Goal: Task Accomplishment & Management: Use online tool/utility

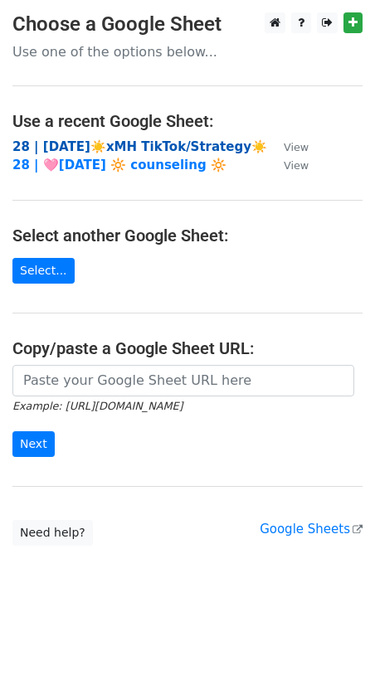
click at [96, 143] on strong "28 | [DATE]☀️xMH TikTok/Strategy☀️" at bounding box center [139, 146] width 254 height 15
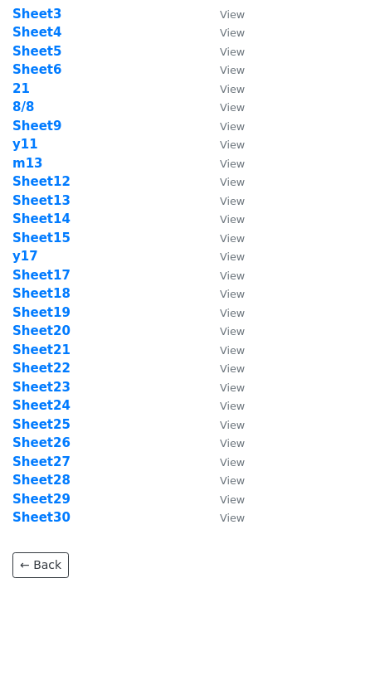
scroll to position [112, 0]
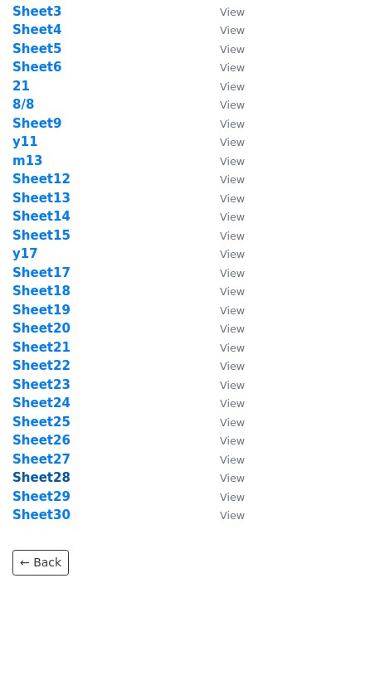
click at [51, 479] on strong "Sheet28" at bounding box center [41, 477] width 58 height 15
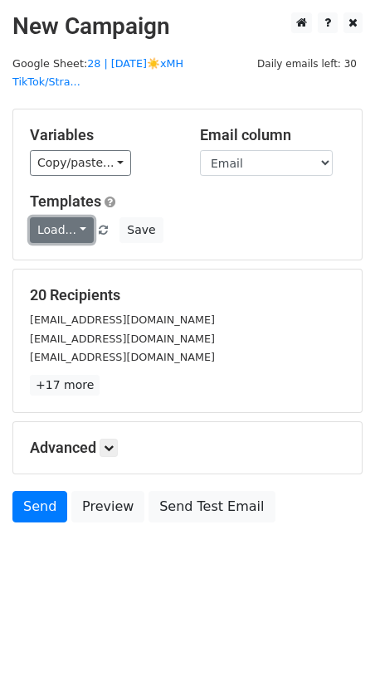
click at [61, 217] on link "Load..." at bounding box center [62, 230] width 64 height 26
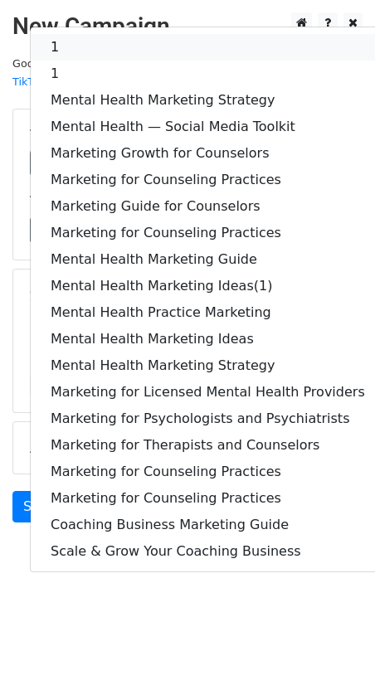
click at [128, 34] on link "1" at bounding box center [208, 47] width 354 height 27
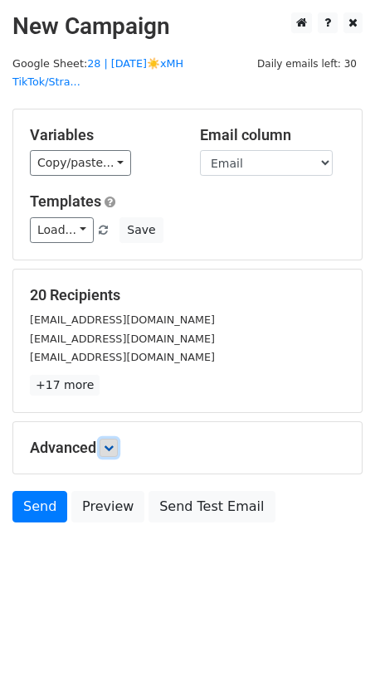
click at [111, 443] on icon at bounding box center [109, 448] width 10 height 10
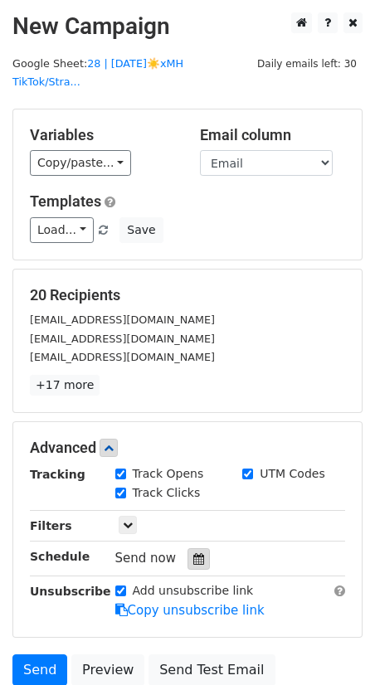
click at [187, 548] on div at bounding box center [198, 559] width 22 height 22
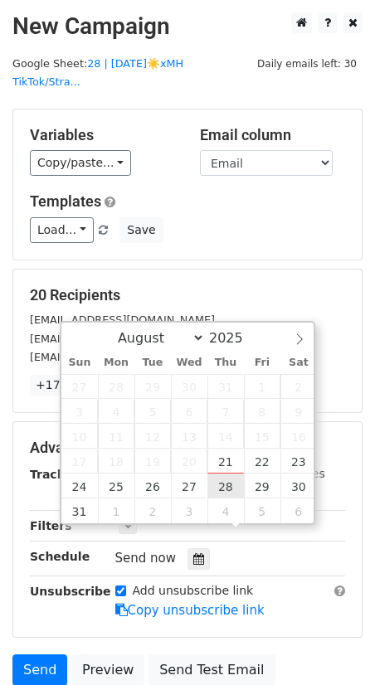
type input "2025-08-28 12:00"
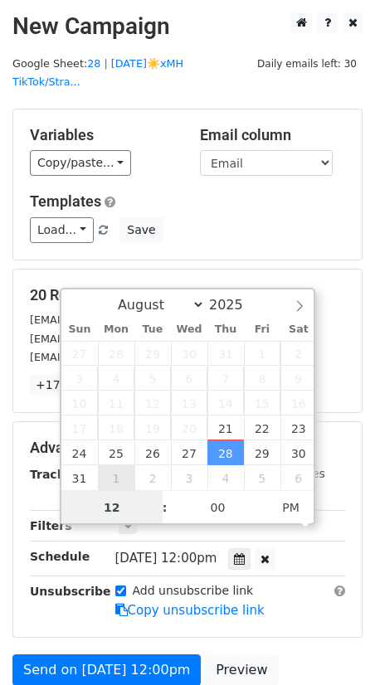
type input "8"
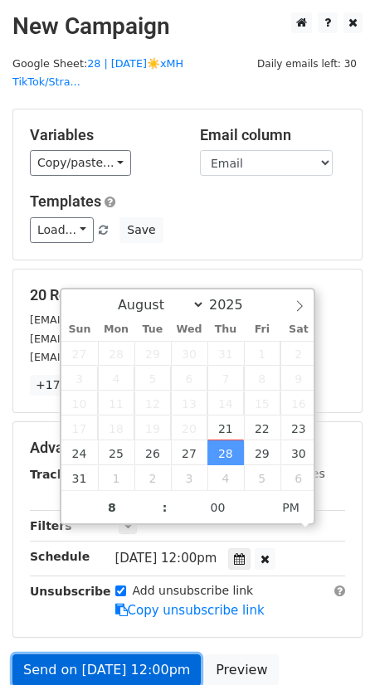
type input "2025-08-28 20:00"
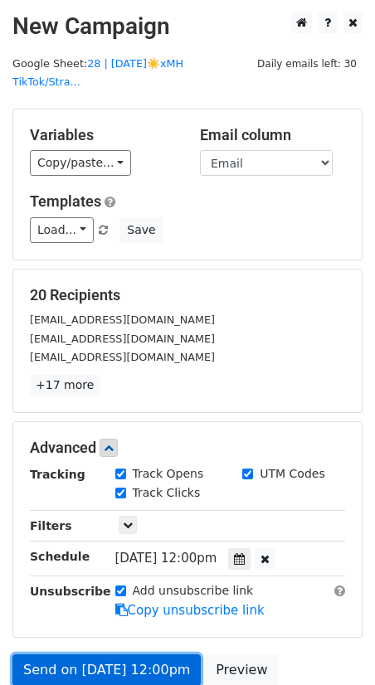
click at [125, 654] on link "Send on Aug 28 at 12:00pm" at bounding box center [106, 669] width 188 height 31
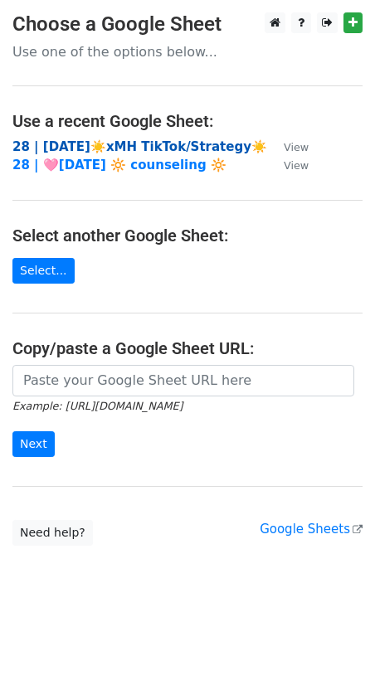
click at [126, 150] on strong "28 | AUG 8☀️xMH TikTok/Strategy☀️" at bounding box center [139, 146] width 254 height 15
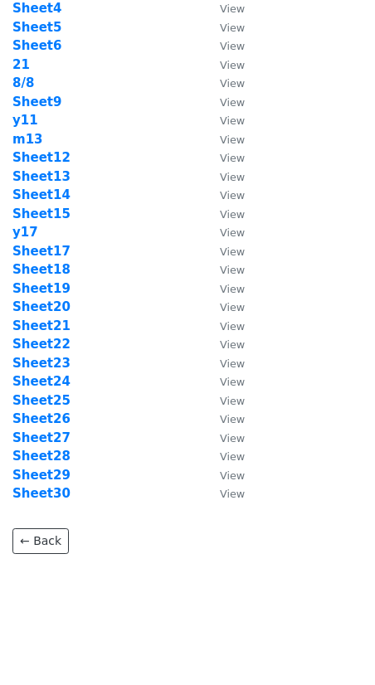
scroll to position [133, 0]
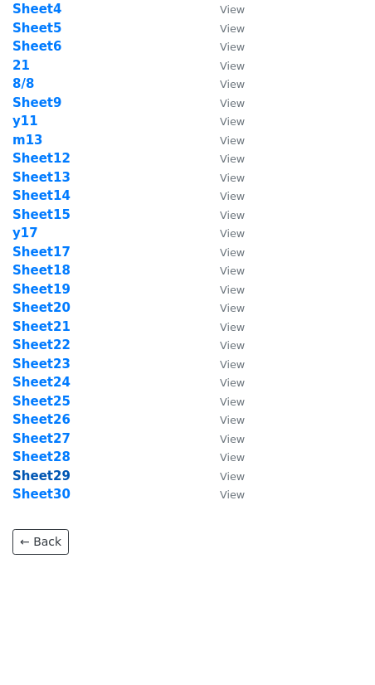
click at [46, 468] on strong "Sheet29" at bounding box center [41, 475] width 58 height 15
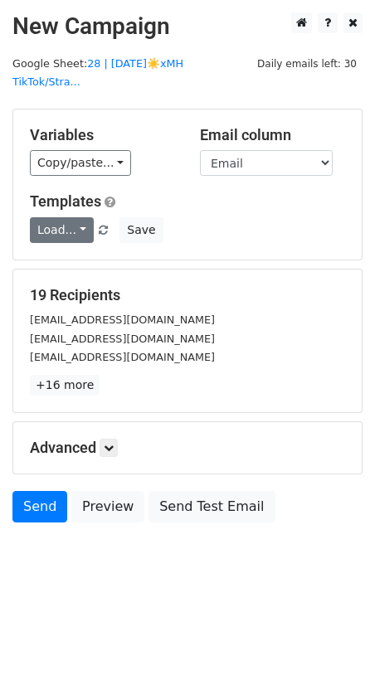
click at [72, 217] on link "Load..." at bounding box center [62, 230] width 64 height 26
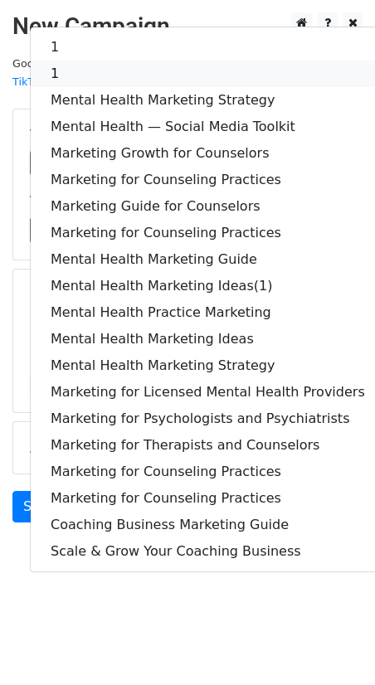
click at [77, 61] on link "1" at bounding box center [208, 74] width 354 height 27
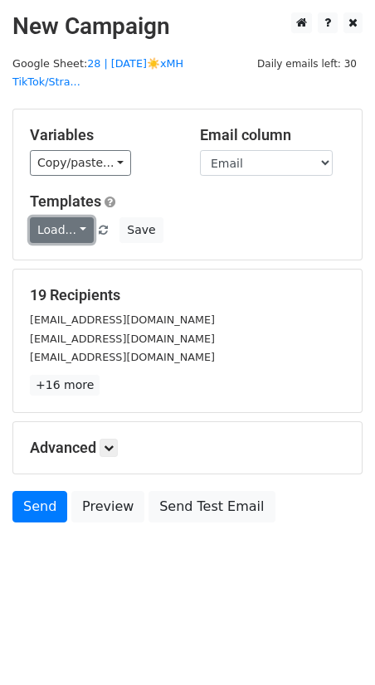
click at [55, 220] on link "Load..." at bounding box center [62, 230] width 64 height 26
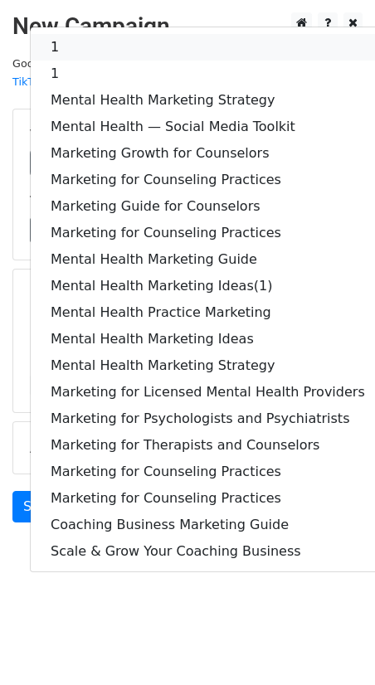
click at [100, 38] on link "1" at bounding box center [208, 47] width 354 height 27
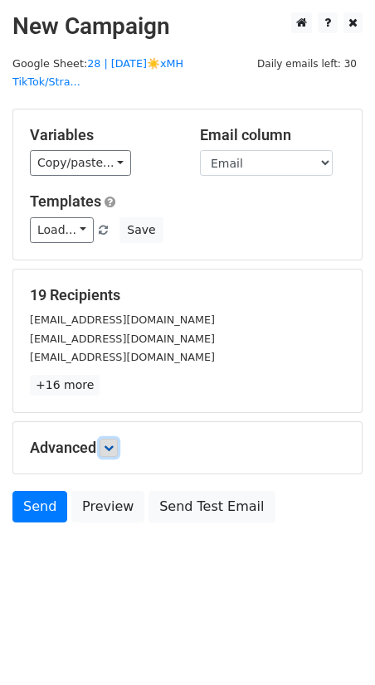
click at [114, 443] on icon at bounding box center [109, 448] width 10 height 10
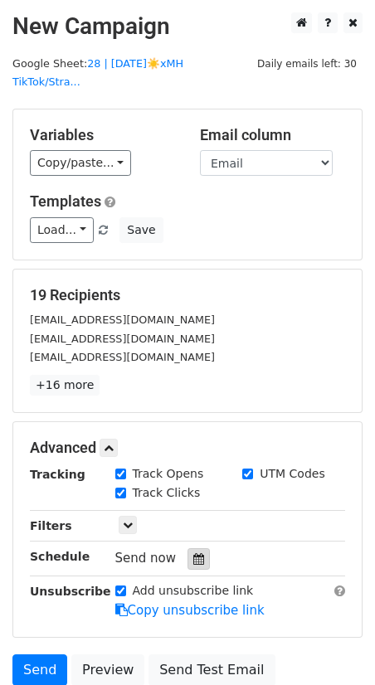
click at [187, 548] on div at bounding box center [198, 559] width 22 height 22
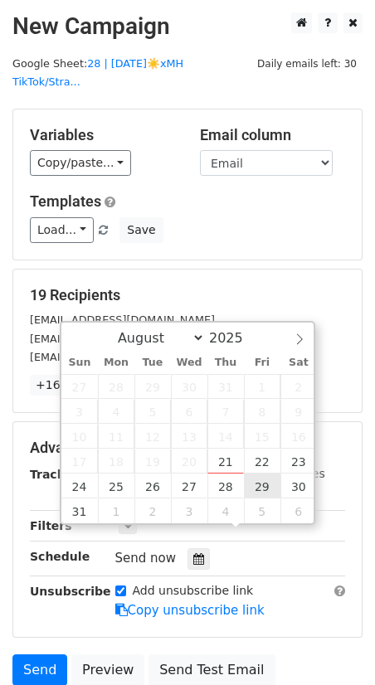
type input "2025-08-29 12:00"
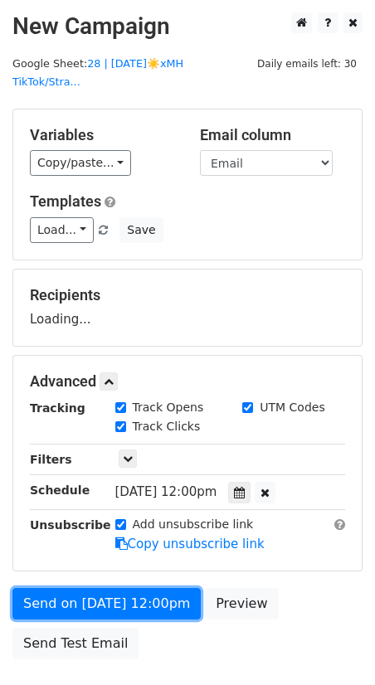
drag, startPoint x: 134, startPoint y: 582, endPoint x: 5, endPoint y: 568, distance: 130.1
click at [134, 588] on link "Send on Aug 29 at 12:00pm" at bounding box center [106, 603] width 188 height 31
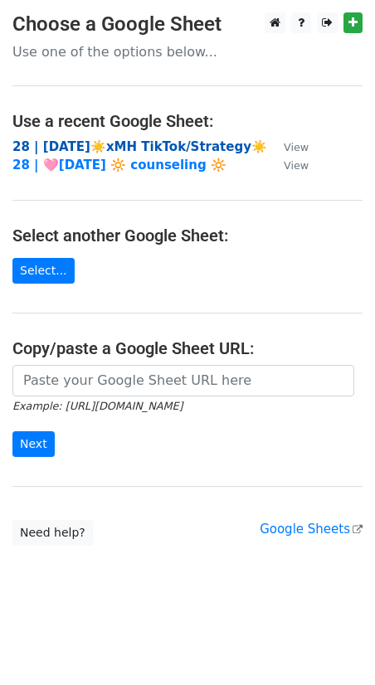
click at [146, 148] on strong "28 | [DATE]☀️xMH TikTok/Strategy☀️" at bounding box center [139, 146] width 254 height 15
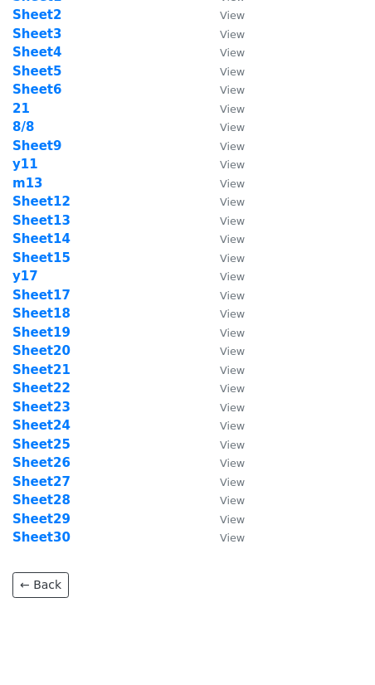
scroll to position [130, 0]
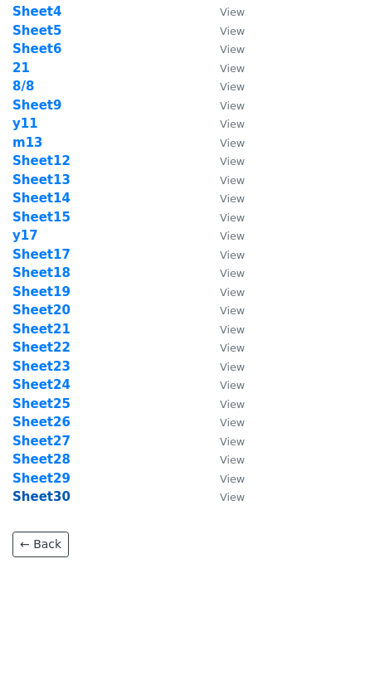
click at [51, 506] on p "← Back" at bounding box center [187, 531] width 350 height 51
click at [51, 497] on strong "Sheet30" at bounding box center [41, 496] width 58 height 15
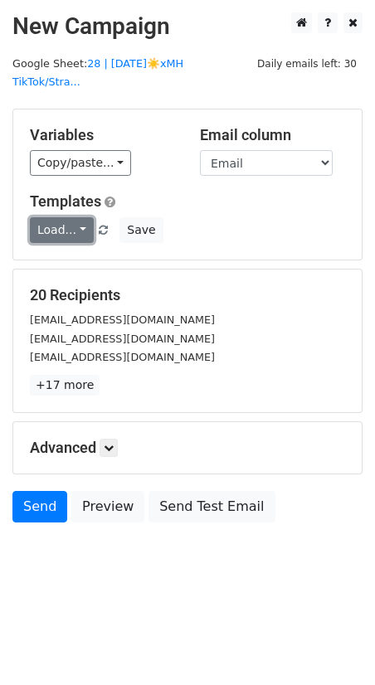
click at [51, 217] on link "Load..." at bounding box center [62, 230] width 64 height 26
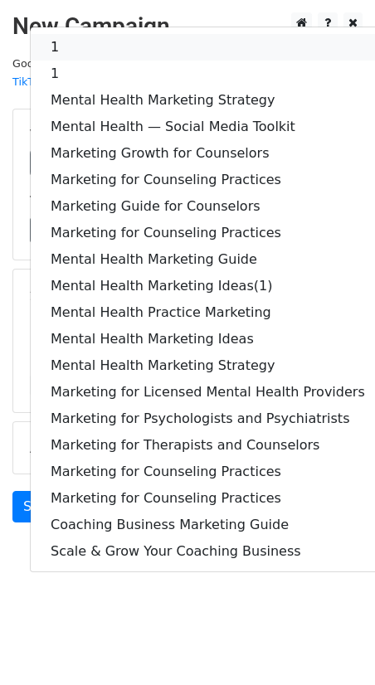
click at [95, 38] on link "1" at bounding box center [208, 47] width 354 height 27
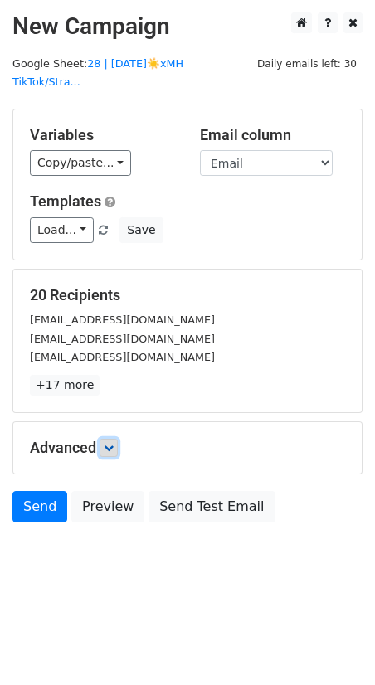
click at [111, 443] on icon at bounding box center [109, 448] width 10 height 10
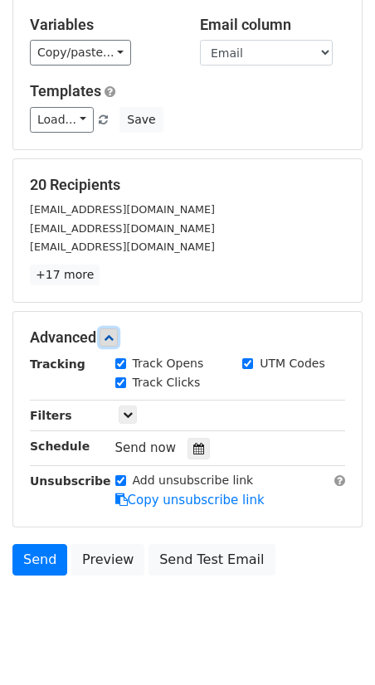
scroll to position [114, 0]
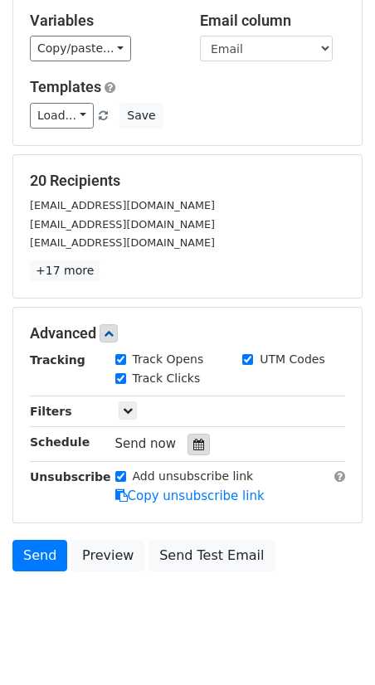
click at [193, 438] on icon at bounding box center [198, 444] width 11 height 12
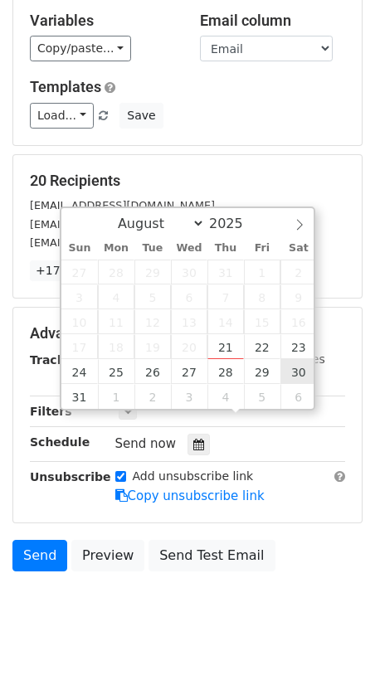
type input "2025-08-30 12:00"
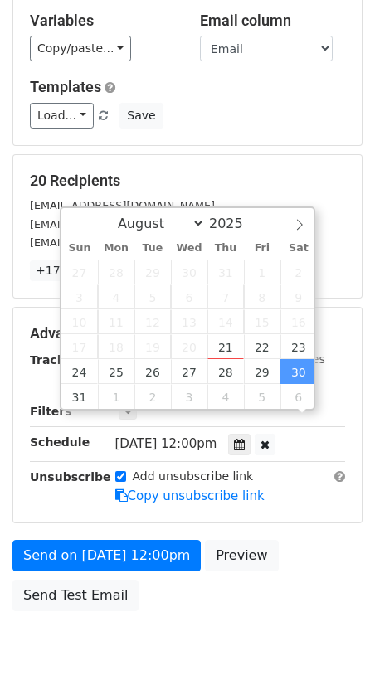
scroll to position [89, 0]
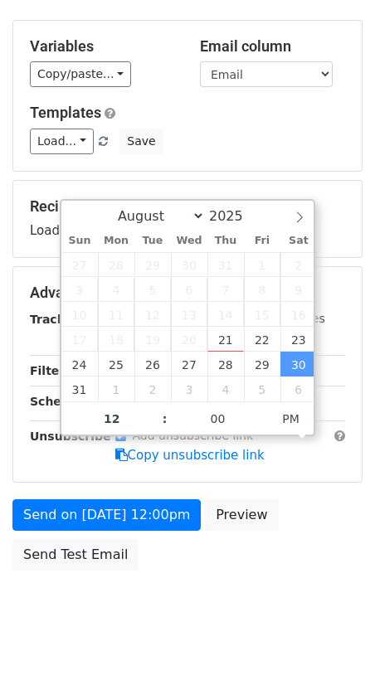
click at [119, 471] on form "Variables Copy/paste... {{Email}} Email column Email Templates Load... 1 1 Ment…" at bounding box center [187, 299] width 350 height 559
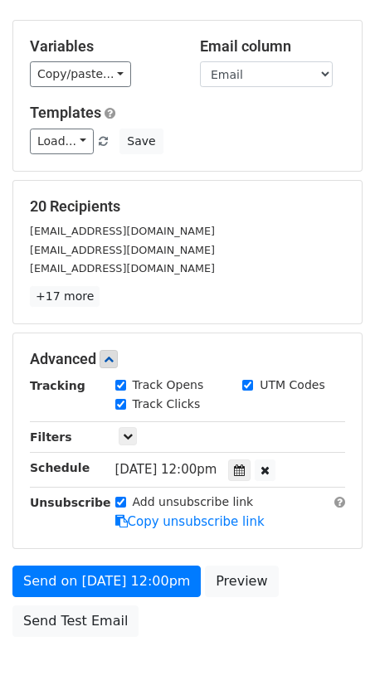
click at [107, 493] on div "Add unsubscribe link Copy unsubscribe link" at bounding box center [230, 512] width 255 height 38
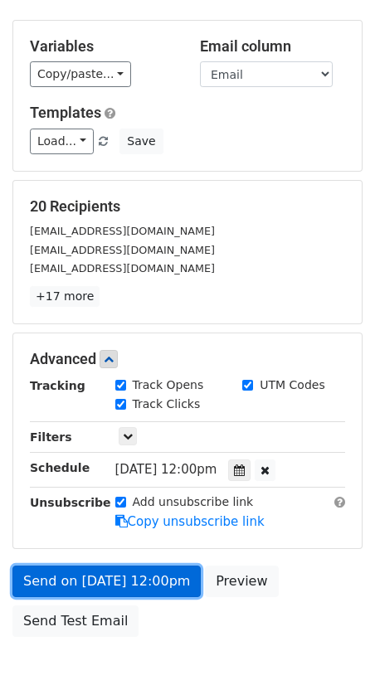
click at [91, 565] on link "Send on Aug 30 at 12:00pm" at bounding box center [106, 580] width 188 height 31
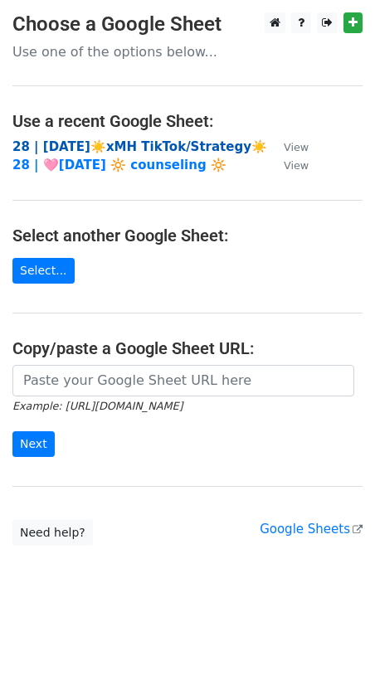
click at [134, 143] on strong "28 | AUG 8☀️xMH TikTok/Strategy☀️" at bounding box center [139, 146] width 254 height 15
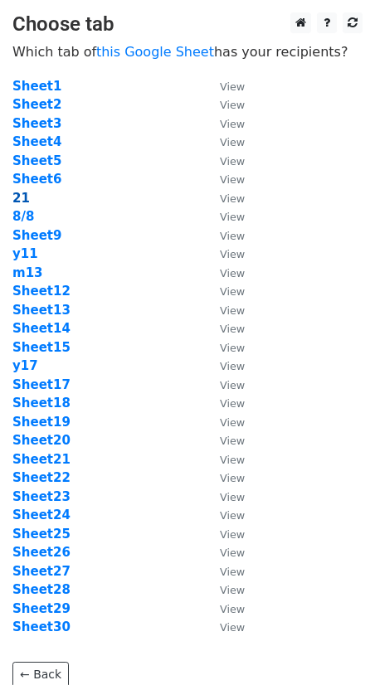
click at [24, 200] on strong "21" at bounding box center [20, 198] width 17 height 15
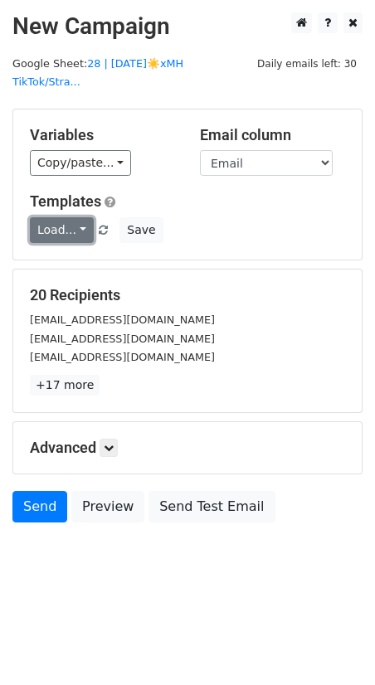
click at [61, 217] on link "Load..." at bounding box center [62, 230] width 64 height 26
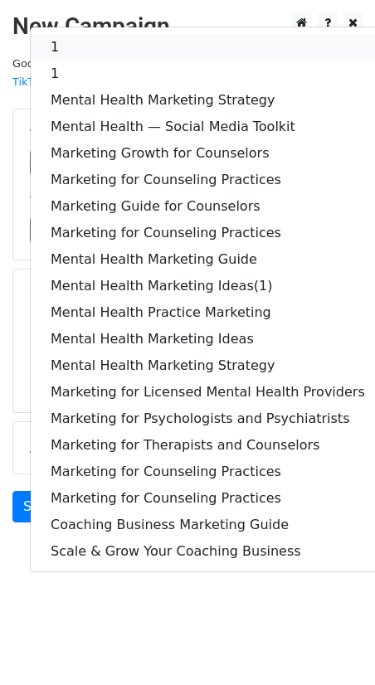
click at [111, 36] on link "1" at bounding box center [208, 47] width 354 height 27
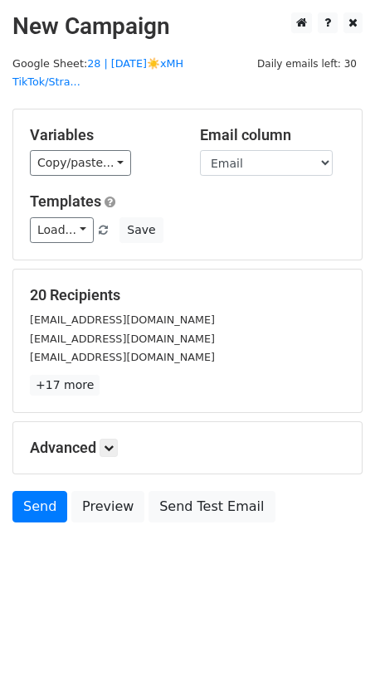
click at [107, 422] on div "Advanced Tracking Track Opens UTM Codes Track Clicks Filters Only include sprea…" at bounding box center [187, 447] width 348 height 51
click at [113, 443] on icon at bounding box center [109, 448] width 10 height 10
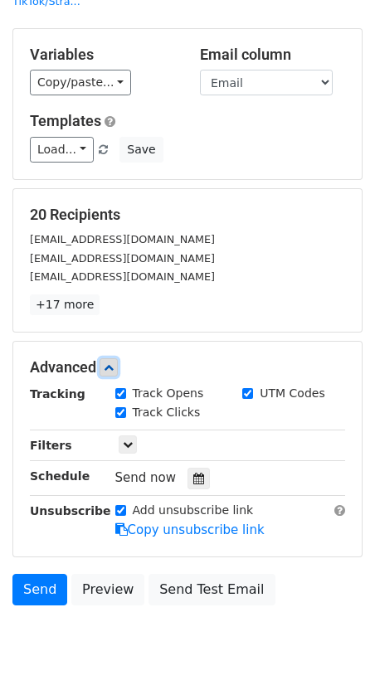
scroll to position [114, 0]
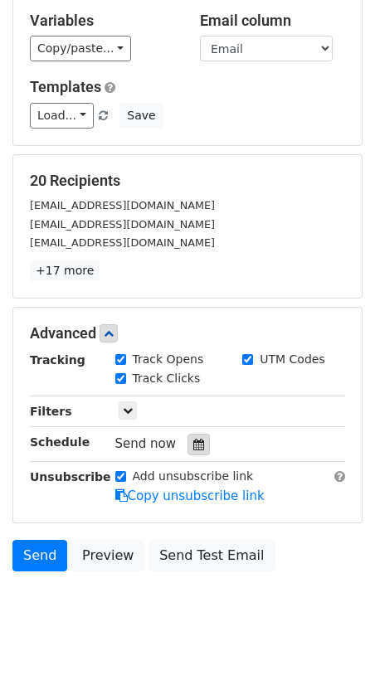
click at [194, 434] on div at bounding box center [198, 445] width 22 height 22
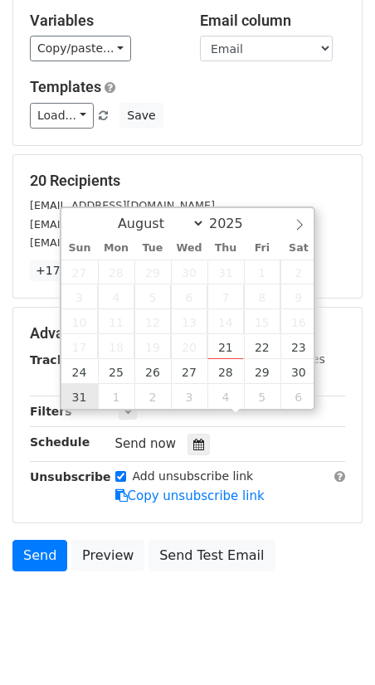
type input "2025-08-31 12:00"
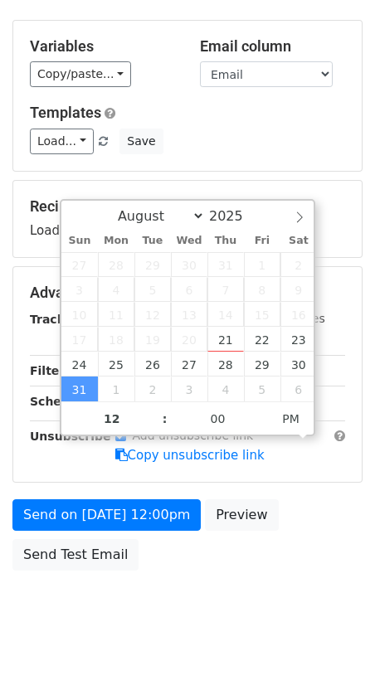
click at [85, 465] on form "Variables Copy/paste... {{Email}} Email column Email Templates Load... 1 1 Ment…" at bounding box center [187, 299] width 350 height 559
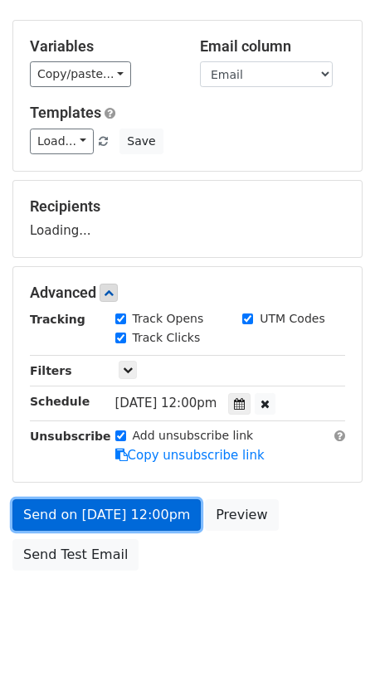
click at [80, 499] on link "Send on Aug 31 at 12:00pm" at bounding box center [106, 514] width 188 height 31
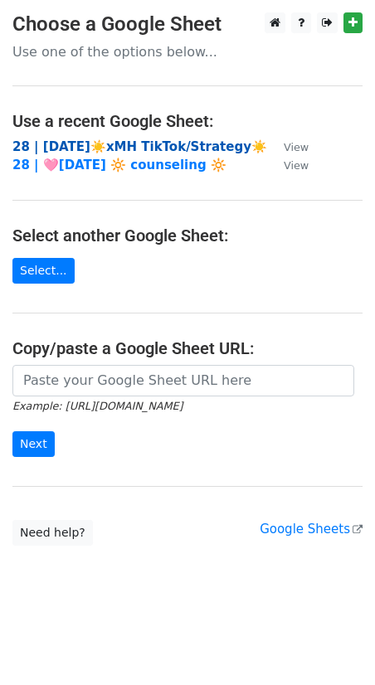
click at [41, 141] on strong "28 | AUG 8☀️xMH TikTok/Strategy☀️" at bounding box center [139, 146] width 254 height 15
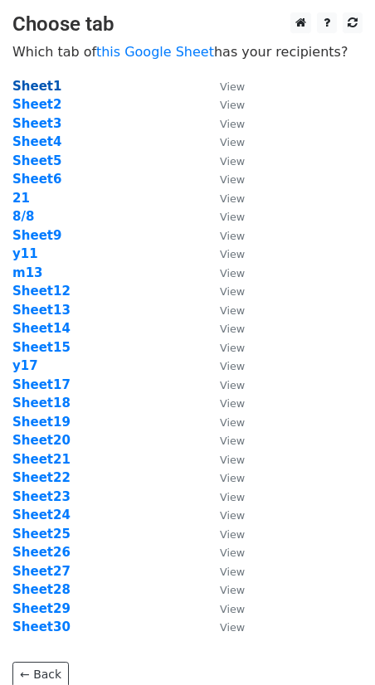
click at [31, 83] on strong "Sheet1" at bounding box center [36, 86] width 49 height 15
click at [41, 105] on strong "Sheet2" at bounding box center [36, 104] width 49 height 15
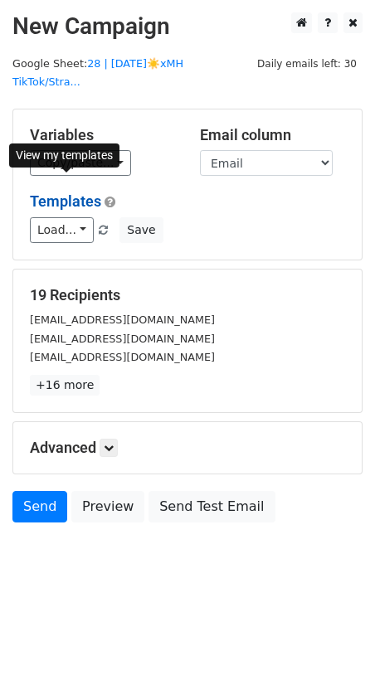
click at [65, 192] on link "Templates" at bounding box center [65, 200] width 71 height 17
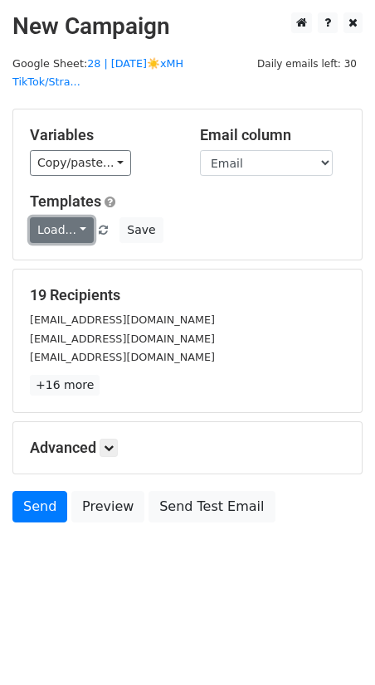
click at [59, 217] on link "Load..." at bounding box center [62, 230] width 64 height 26
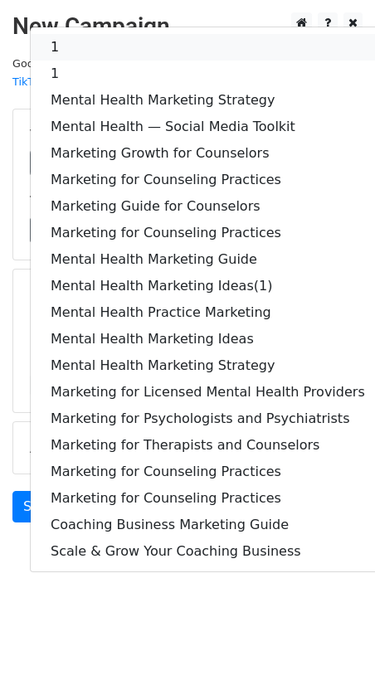
click at [138, 34] on link "1" at bounding box center [208, 47] width 354 height 27
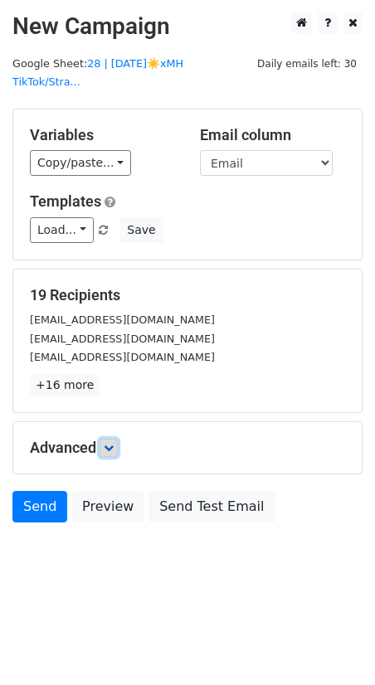
click at [109, 443] on icon at bounding box center [109, 448] width 10 height 10
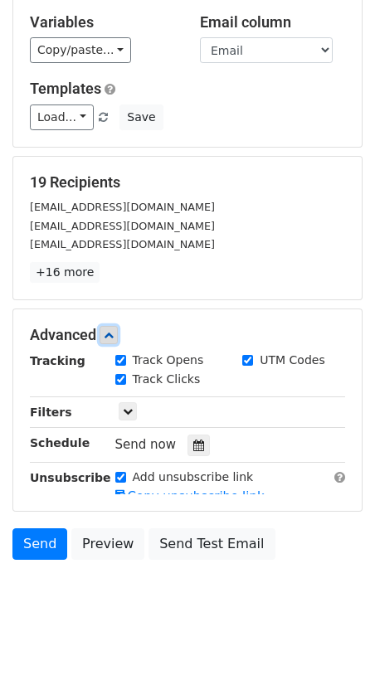
scroll to position [114, 0]
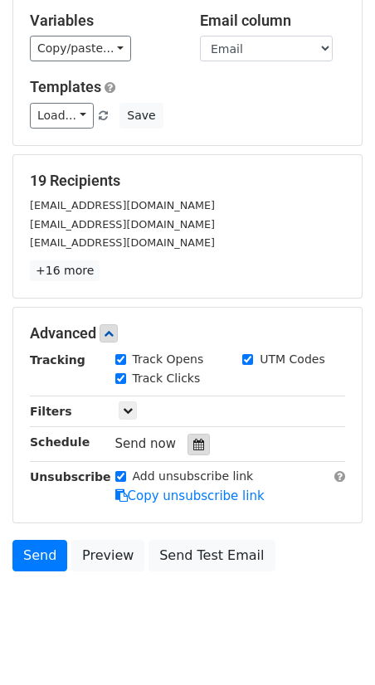
click at [193, 438] on icon at bounding box center [198, 444] width 11 height 12
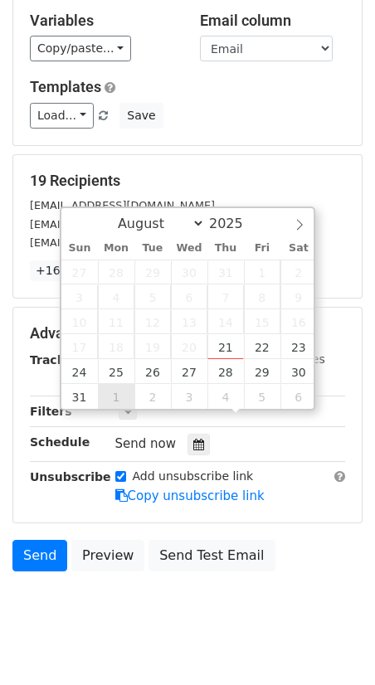
type input "2025-09-01 12:00"
select select "8"
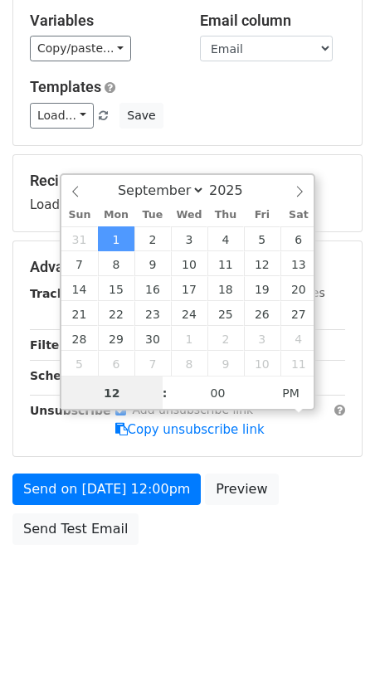
scroll to position [89, 0]
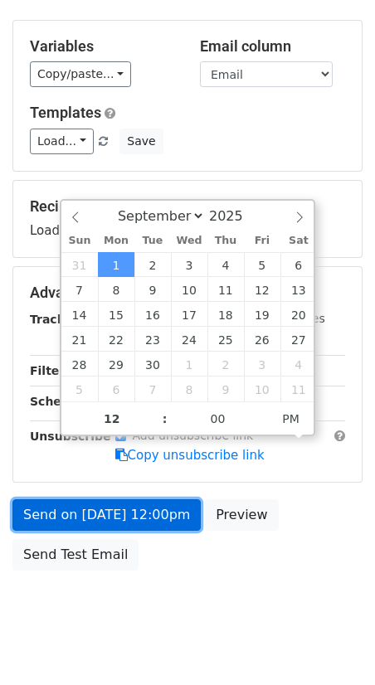
click at [116, 499] on link "Send on Sep 1 at 12:00pm" at bounding box center [106, 514] width 188 height 31
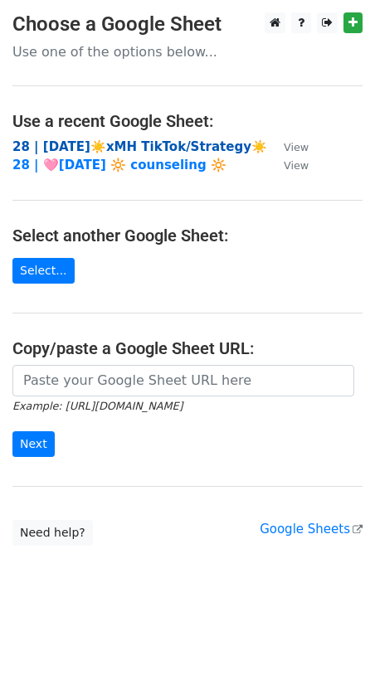
click at [157, 150] on strong "28 | [DATE]☀️xMH TikTok/Strategy☀️" at bounding box center [139, 146] width 254 height 15
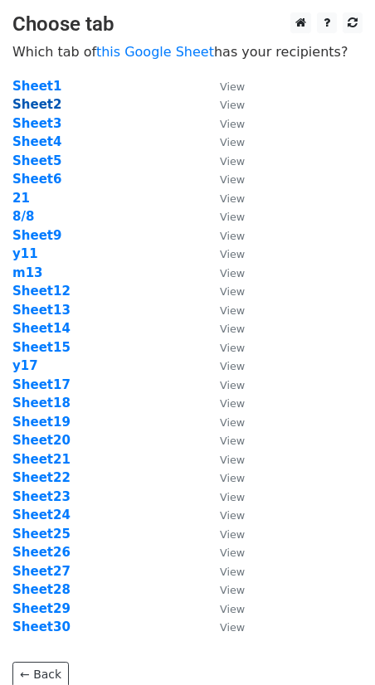
click at [43, 105] on strong "Sheet2" at bounding box center [36, 104] width 49 height 15
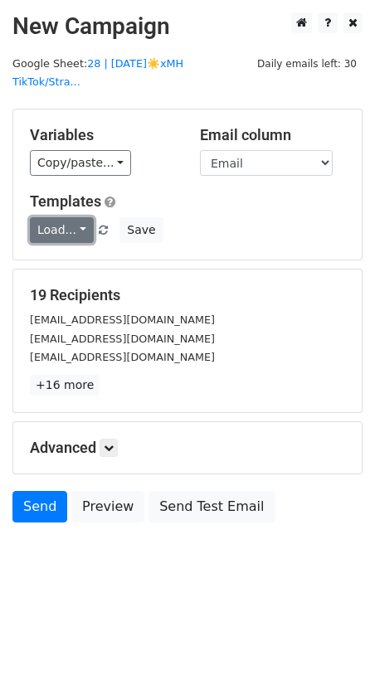
click at [70, 217] on link "Load..." at bounding box center [62, 230] width 64 height 26
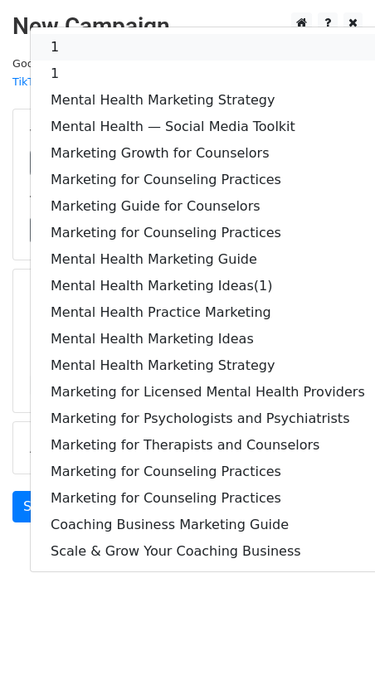
click at [98, 34] on link "1" at bounding box center [208, 47] width 354 height 27
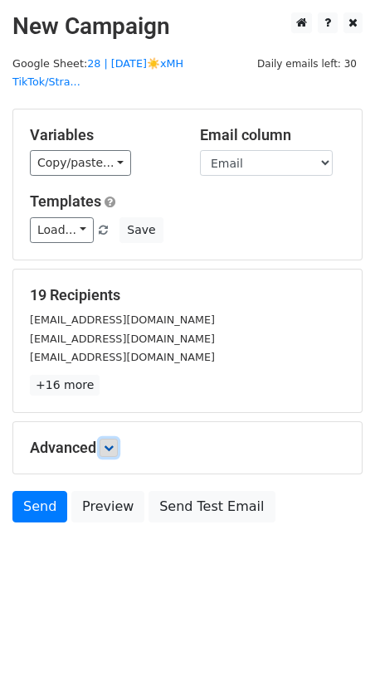
click at [114, 443] on icon at bounding box center [109, 448] width 10 height 10
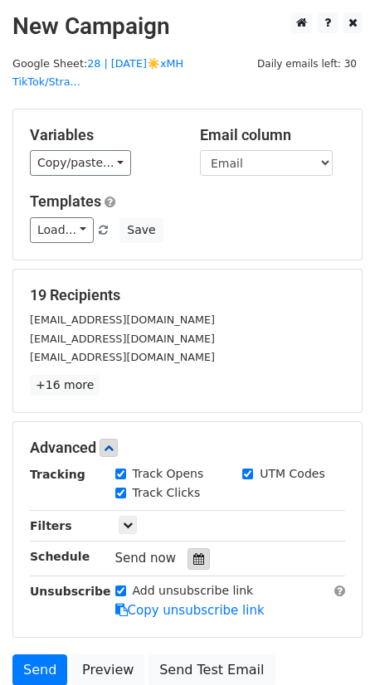
click at [200, 548] on div at bounding box center [198, 559] width 22 height 22
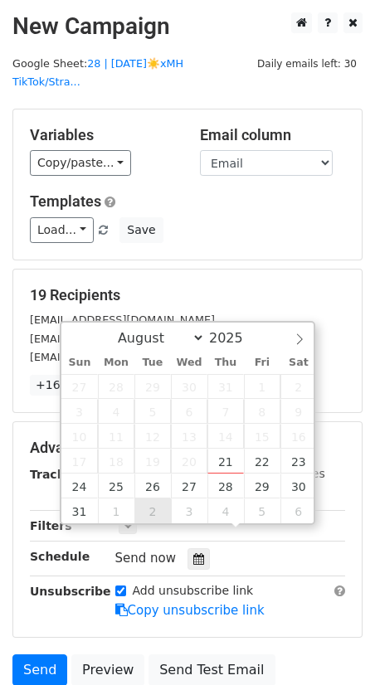
type input "2025-09-02 12:00"
select select "8"
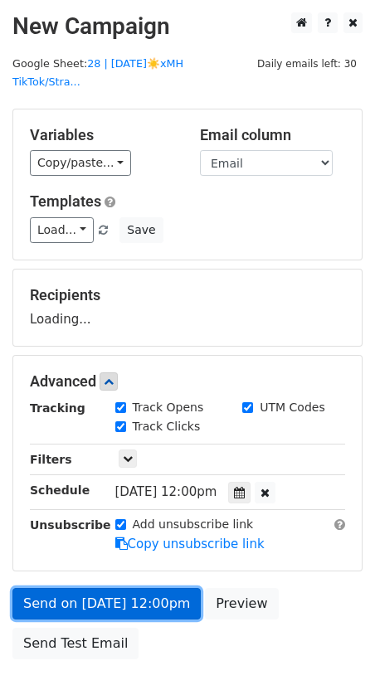
click at [103, 593] on link "Send on Sep 2 at 12:00pm" at bounding box center [106, 603] width 188 height 31
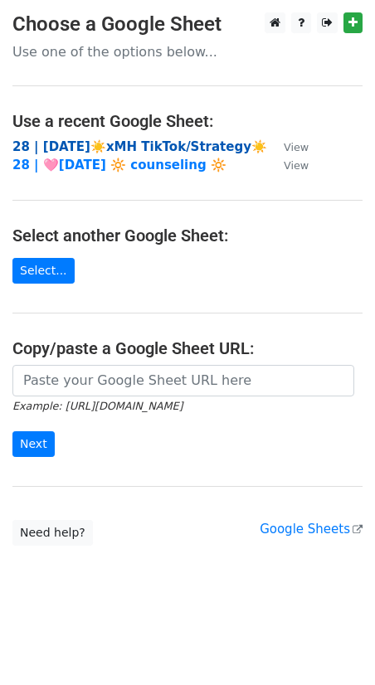
click at [106, 144] on strong "28 | AUG 8☀️xMH TikTok/Strategy☀️" at bounding box center [139, 146] width 254 height 15
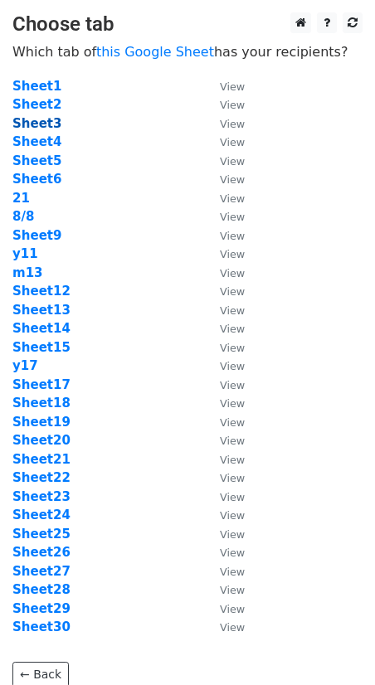
click at [45, 123] on strong "Sheet3" at bounding box center [36, 123] width 49 height 15
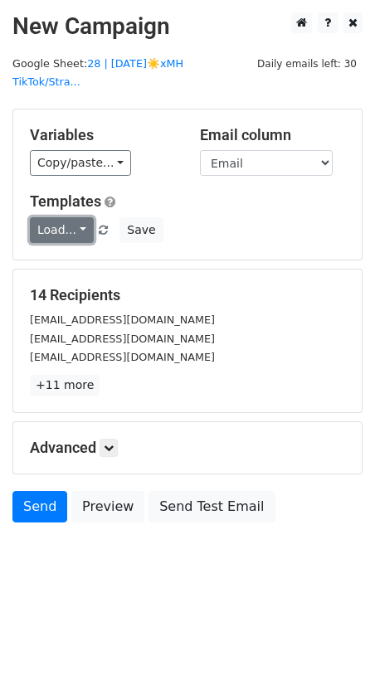
click at [61, 217] on link "Load..." at bounding box center [62, 230] width 64 height 26
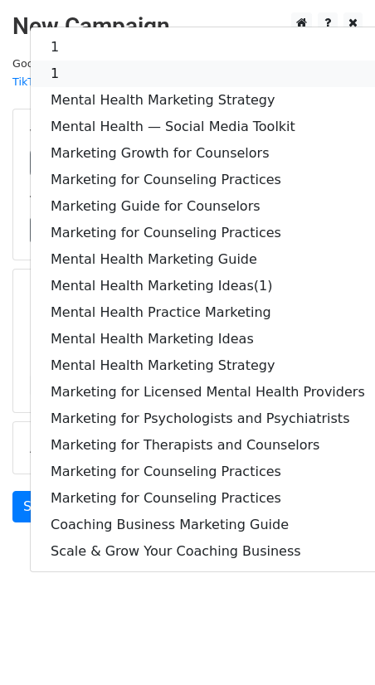
click at [124, 61] on link "1" at bounding box center [208, 74] width 354 height 27
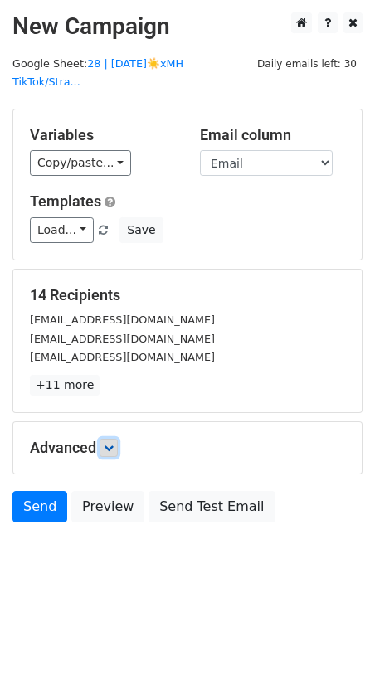
click at [112, 443] on icon at bounding box center [109, 448] width 10 height 10
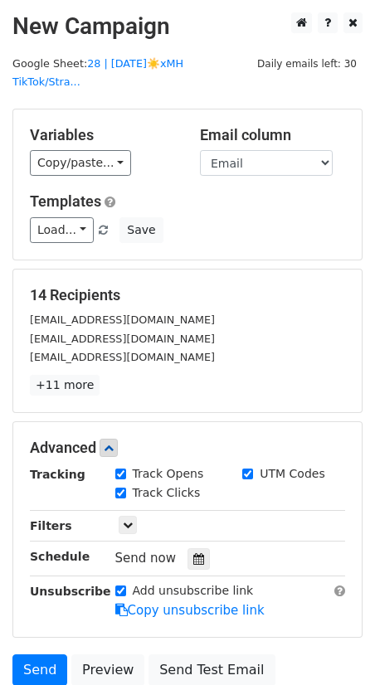
click at [177, 547] on div "Send now" at bounding box center [212, 558] width 195 height 22
click at [193, 553] on icon at bounding box center [198, 559] width 11 height 12
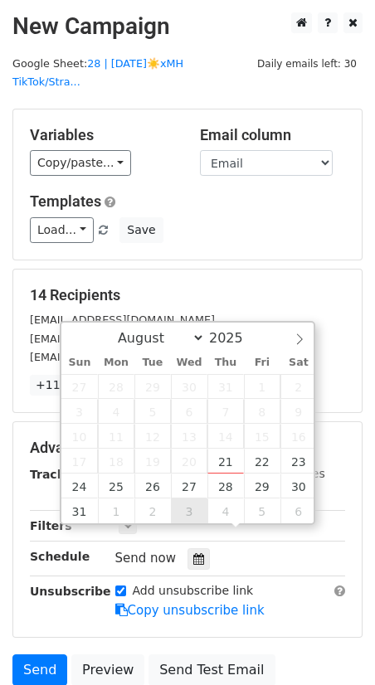
type input "2025-09-03 12:00"
select select "8"
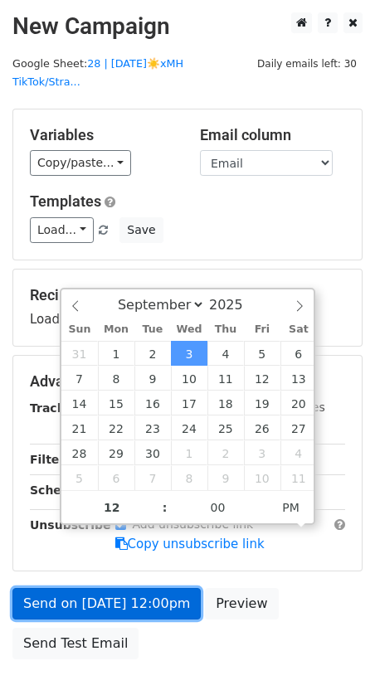
click at [142, 588] on link "Send on Sep 3 at 12:00pm" at bounding box center [106, 603] width 188 height 31
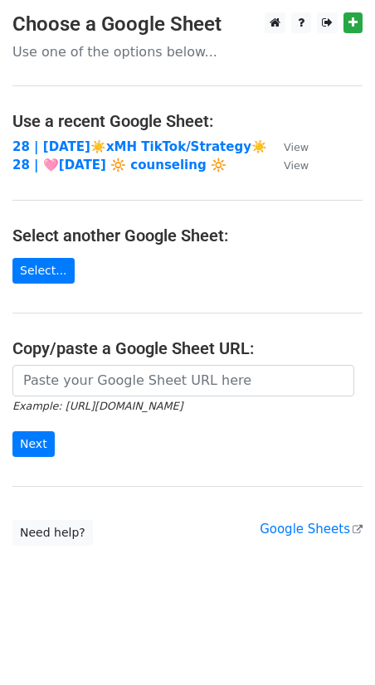
click at [104, 134] on main "Choose a Google Sheet Use one of the options below... Use a recent Google Sheet…" at bounding box center [187, 278] width 375 height 533
click at [102, 142] on strong "28 | AUG 8☀️xMH TikTok/Strategy☀️" at bounding box center [139, 146] width 254 height 15
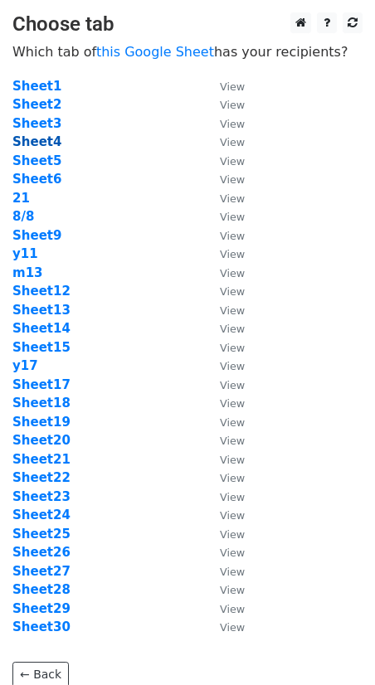
click at [39, 142] on strong "Sheet4" at bounding box center [36, 141] width 49 height 15
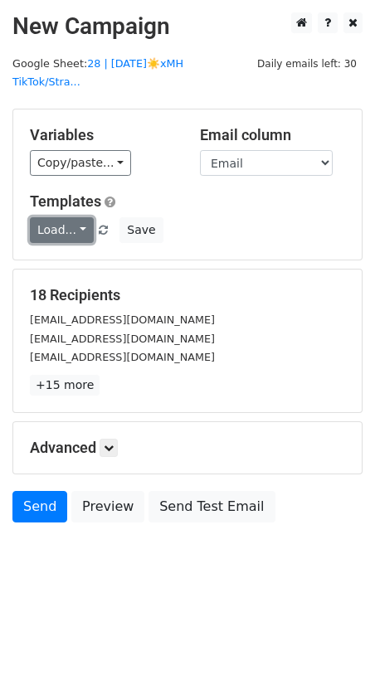
click at [51, 217] on link "Load..." at bounding box center [62, 230] width 64 height 26
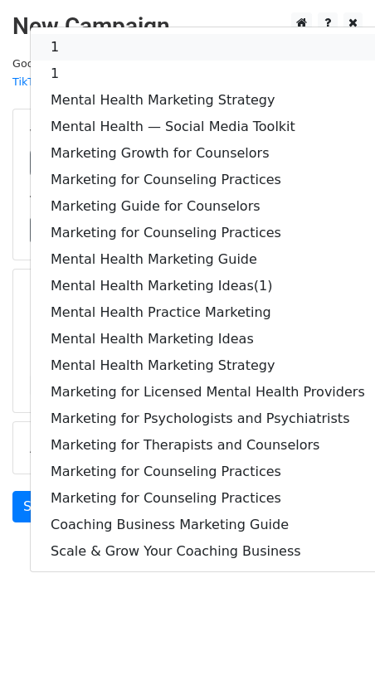
click at [120, 34] on link "1" at bounding box center [208, 47] width 354 height 27
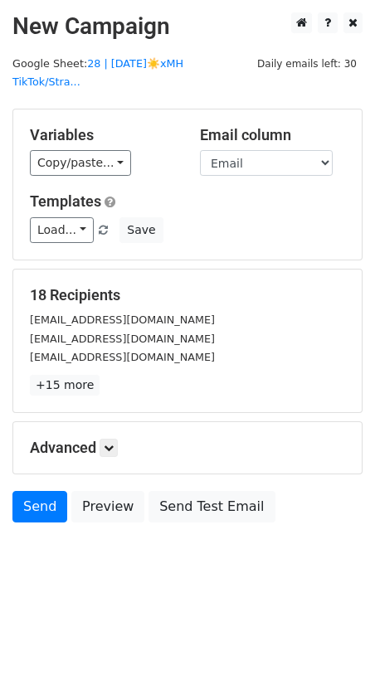
click at [101, 438] on h5 "Advanced" at bounding box center [187, 447] width 315 height 18
click at [111, 443] on icon at bounding box center [109, 448] width 10 height 10
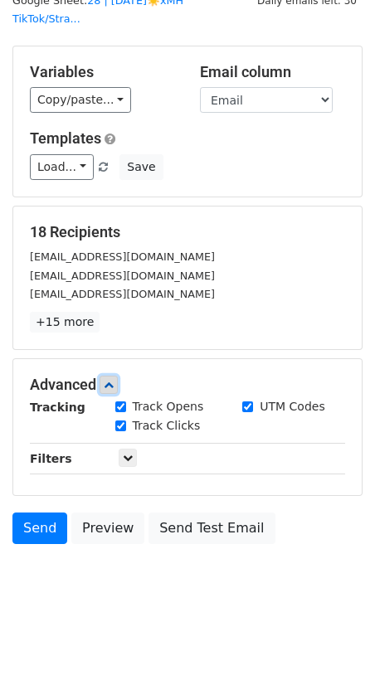
scroll to position [114, 0]
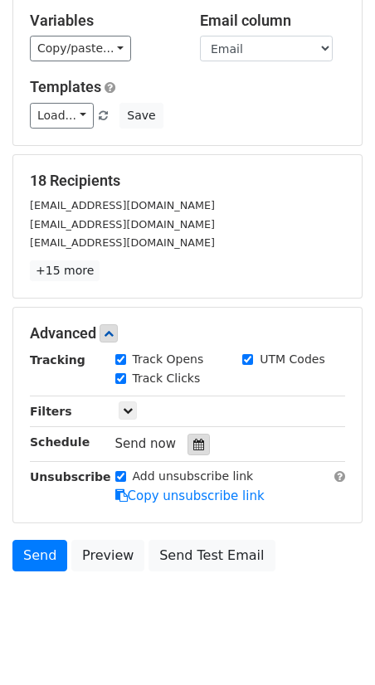
click at [193, 438] on icon at bounding box center [198, 444] width 11 height 12
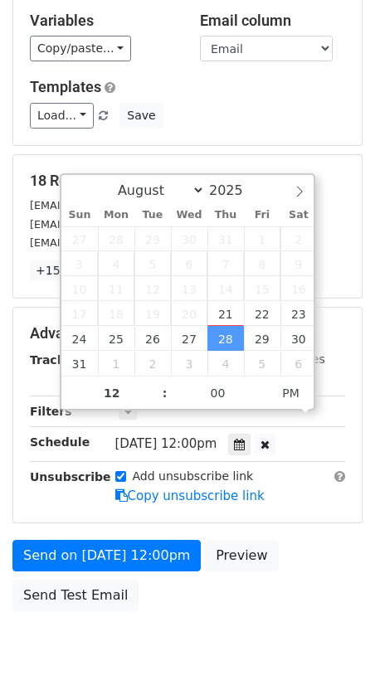
click at [231, 375] on div "12 : 00 PM" at bounding box center [187, 391] width 252 height 33
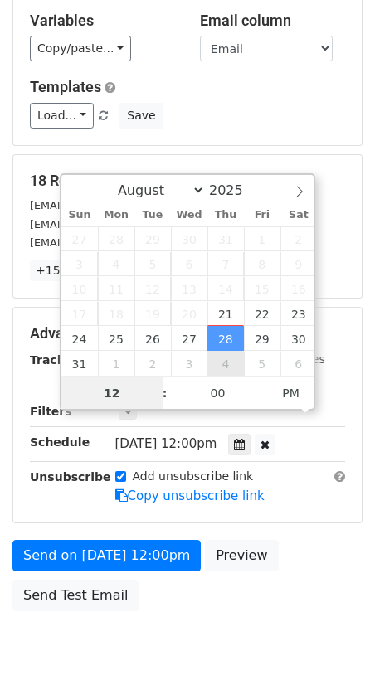
type input "2025-09-04 12:00"
select select "8"
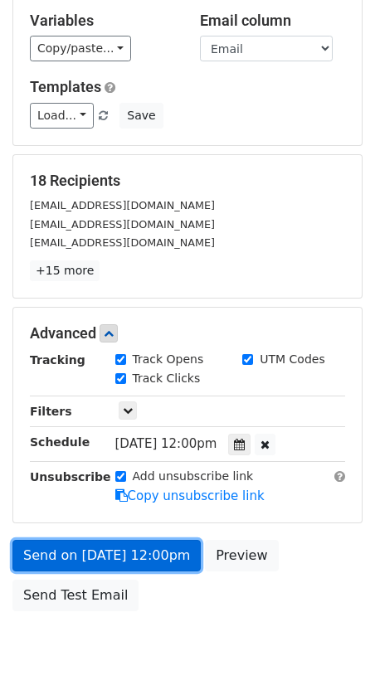
click at [96, 540] on link "Send on Sep 4 at 12:00pm" at bounding box center [106, 555] width 188 height 31
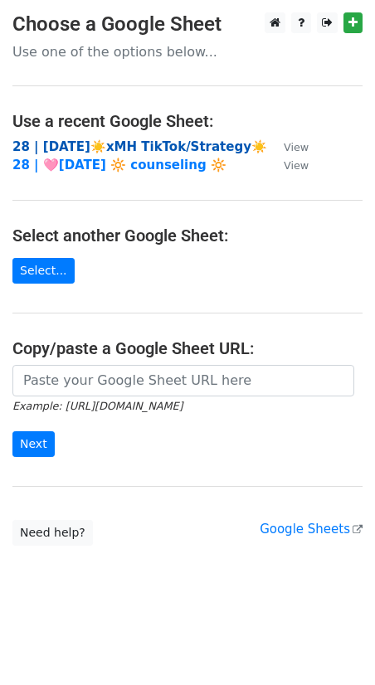
click at [114, 145] on strong "28 | [DATE]☀️xMH TikTok/Strategy☀️" at bounding box center [139, 146] width 254 height 15
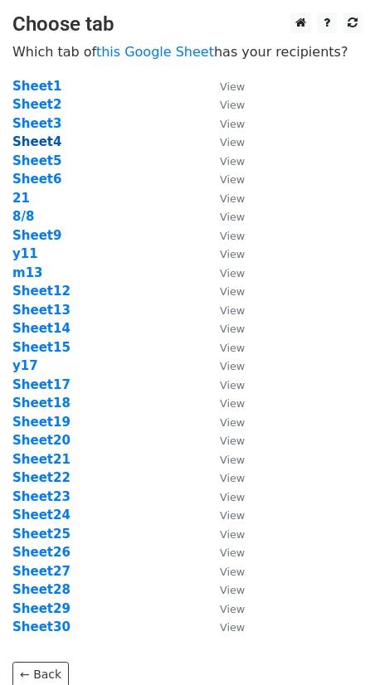
scroll to position [65, 0]
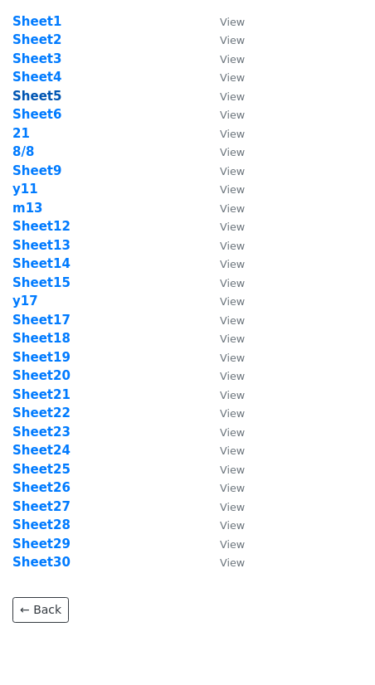
click at [39, 92] on strong "Sheet5" at bounding box center [36, 96] width 49 height 15
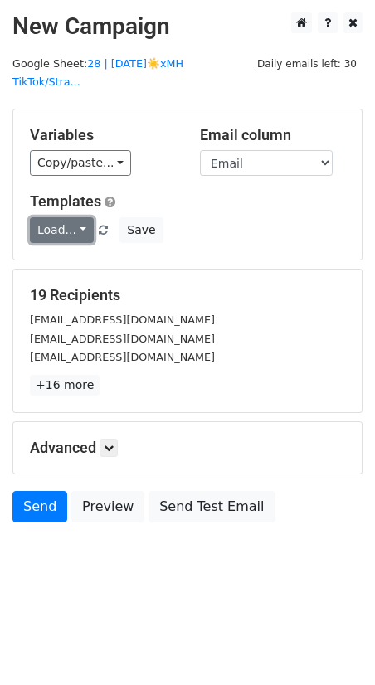
click at [50, 217] on link "Load..." at bounding box center [62, 230] width 64 height 26
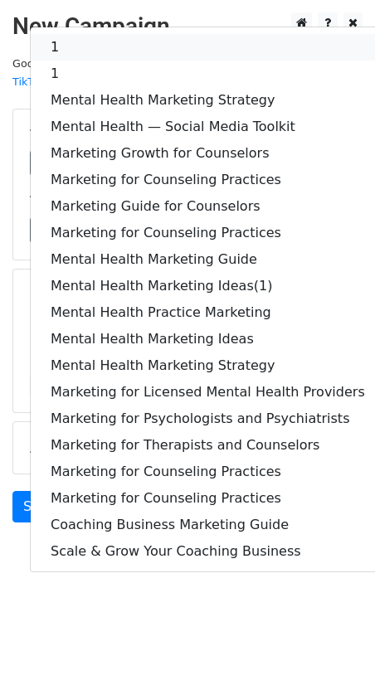
click at [94, 34] on link "1" at bounding box center [208, 47] width 354 height 27
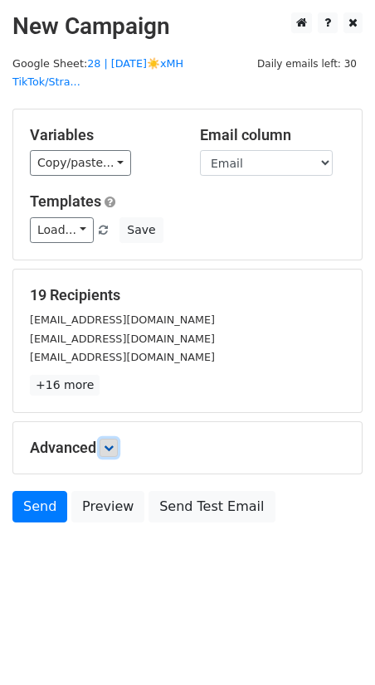
click at [112, 438] on link at bounding box center [108, 447] width 18 height 18
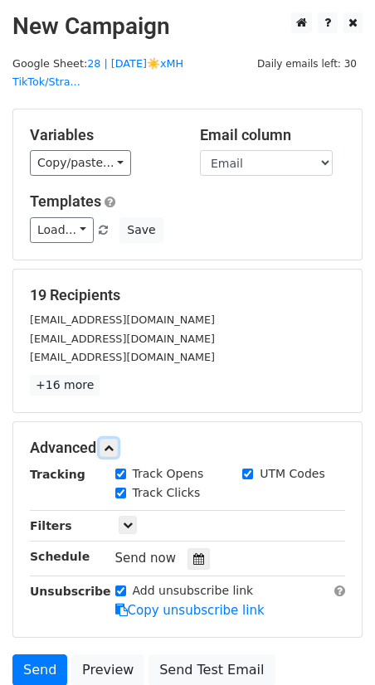
scroll to position [114, 0]
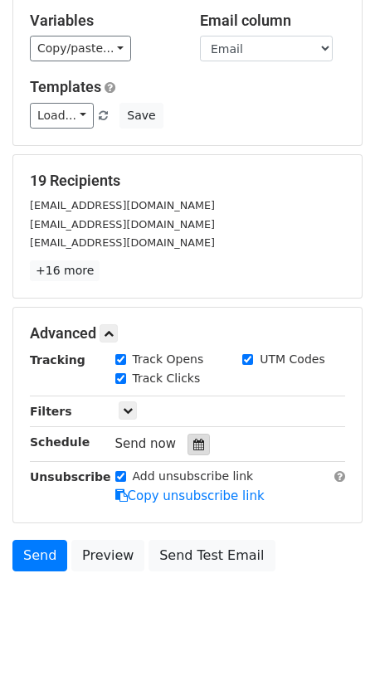
click at [193, 438] on icon at bounding box center [198, 444] width 11 height 12
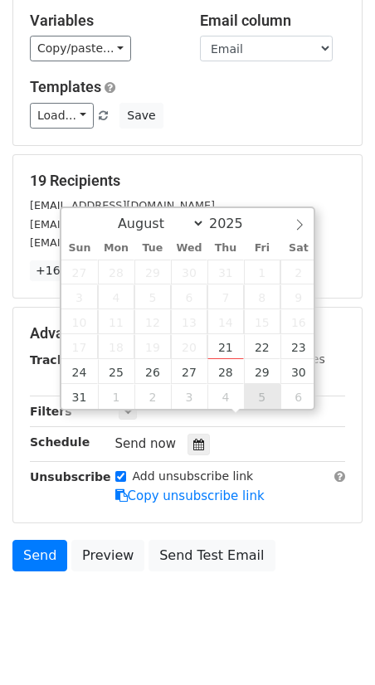
type input "2025-09-05 12:00"
select select "8"
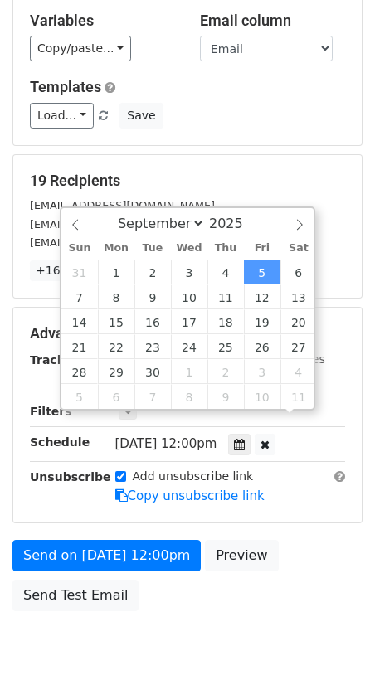
scroll to position [89, 0]
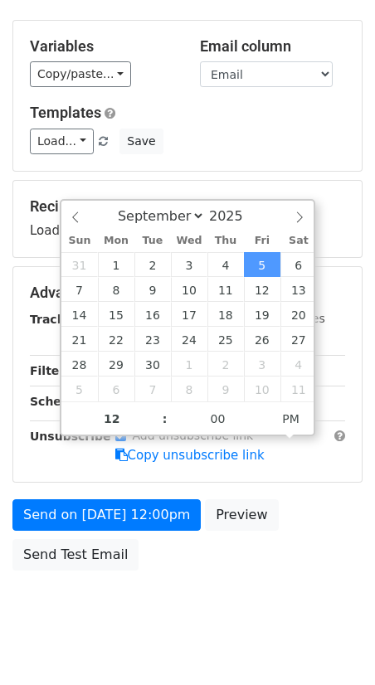
click at [149, 473] on form "Variables Copy/paste... {{Email}} Email column Email Templates Load... 1 1 Ment…" at bounding box center [187, 299] width 350 height 559
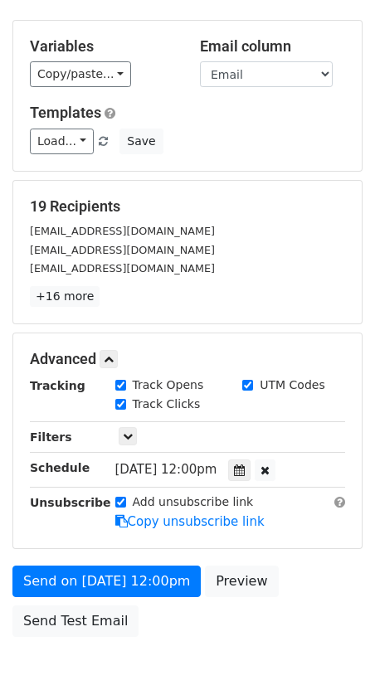
click at [119, 493] on div "Add unsubscribe link Copy unsubscribe link" at bounding box center [230, 512] width 255 height 38
click at [119, 531] on form "Variables Copy/paste... {{Email}} Email column Email Templates Load... 1 1 Ment…" at bounding box center [187, 332] width 350 height 625
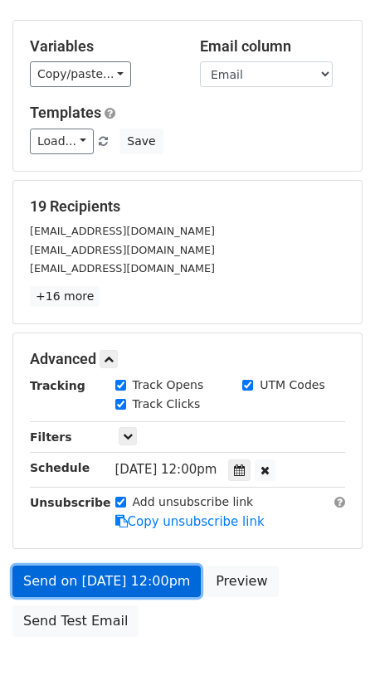
click at [107, 565] on link "Send on Sep 5 at 12:00pm" at bounding box center [106, 580] width 188 height 31
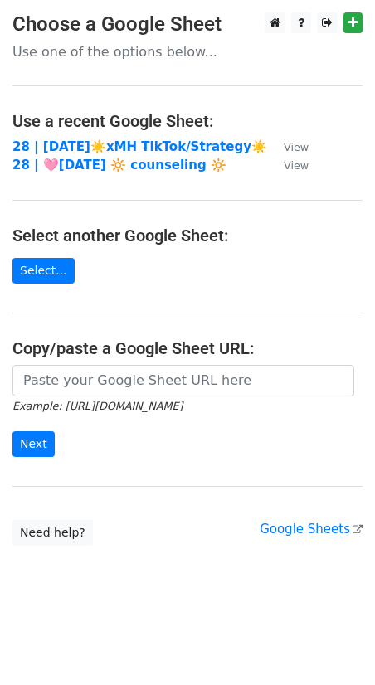
click at [132, 138] on td "28 | [DATE]☀️xMH TikTok/Strategy☀️" at bounding box center [139, 147] width 254 height 19
click at [129, 143] on strong "28 | [DATE]☀️xMH TikTok/Strategy☀️" at bounding box center [139, 146] width 254 height 15
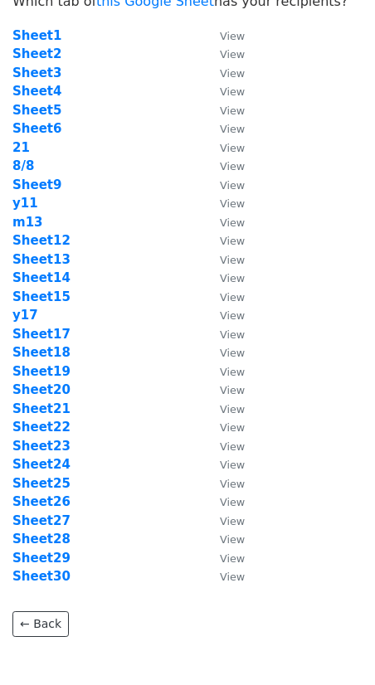
scroll to position [70, 0]
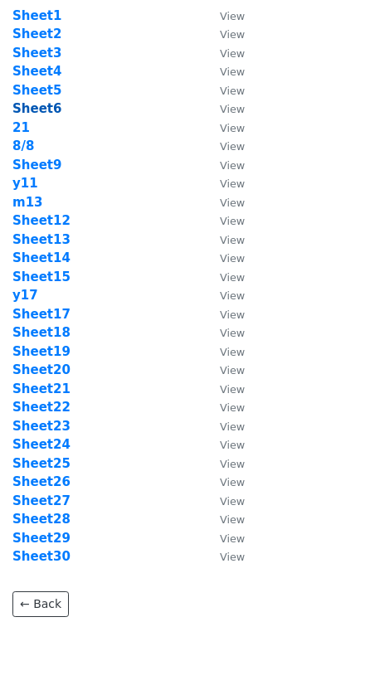
click at [31, 114] on strong "Sheet6" at bounding box center [36, 108] width 49 height 15
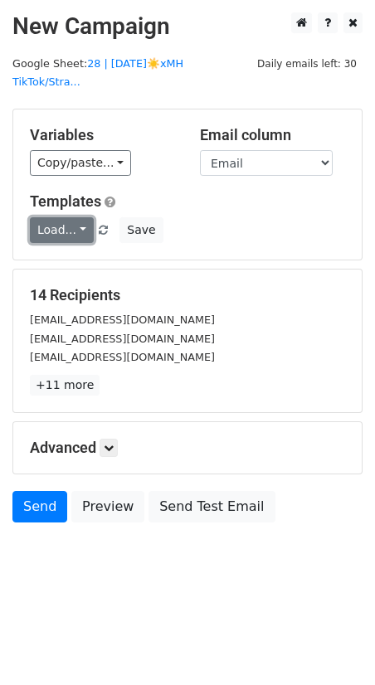
click at [50, 217] on link "Load..." at bounding box center [62, 230] width 64 height 26
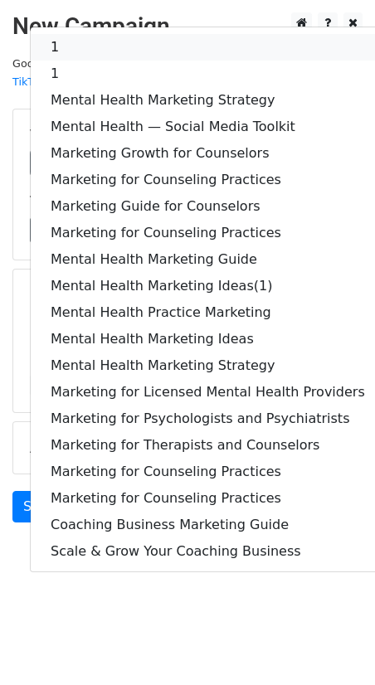
click at [132, 36] on link "1" at bounding box center [208, 47] width 354 height 27
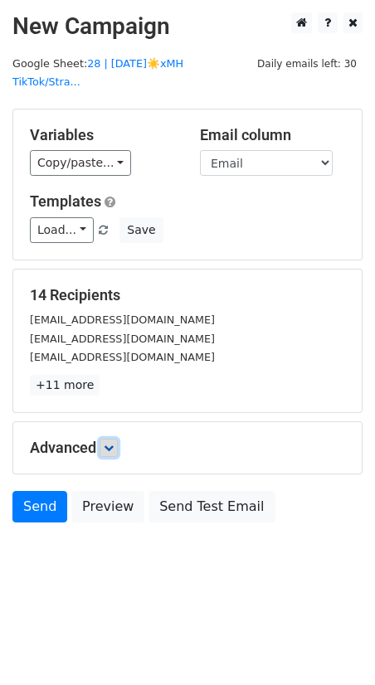
click at [110, 443] on icon at bounding box center [109, 448] width 10 height 10
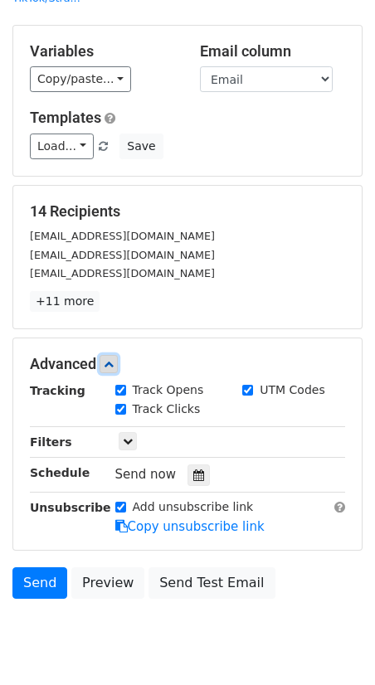
scroll to position [114, 0]
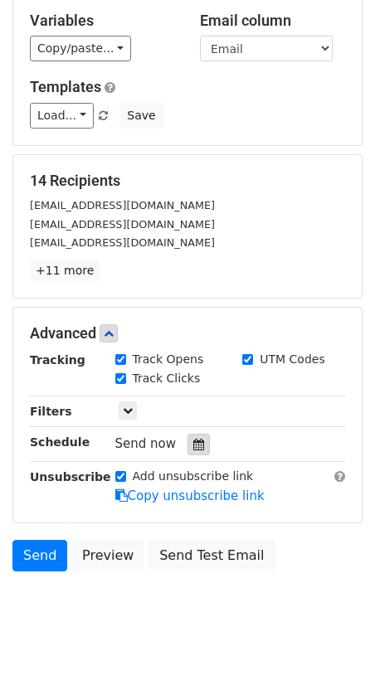
click at [199, 434] on div at bounding box center [198, 445] width 22 height 22
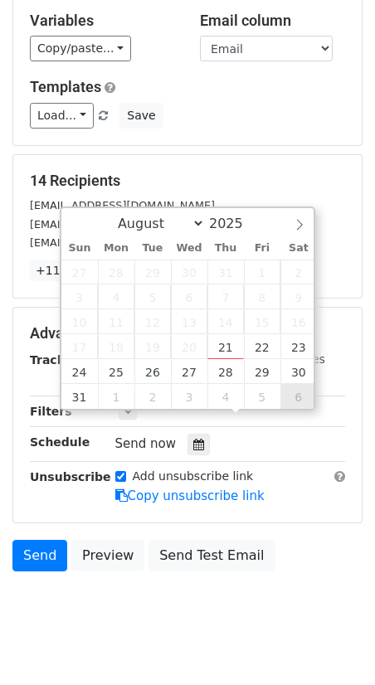
type input "[DATE] 12:00"
select select "8"
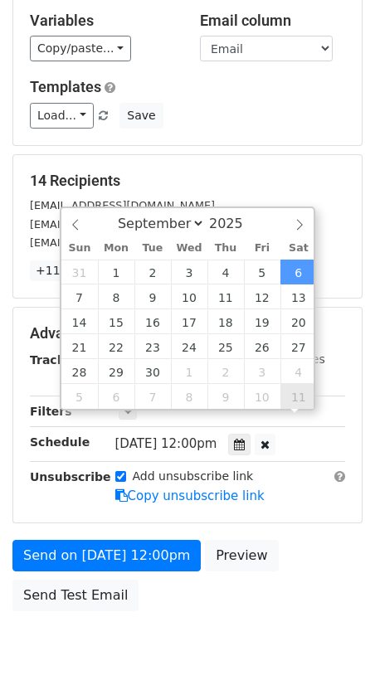
scroll to position [89, 0]
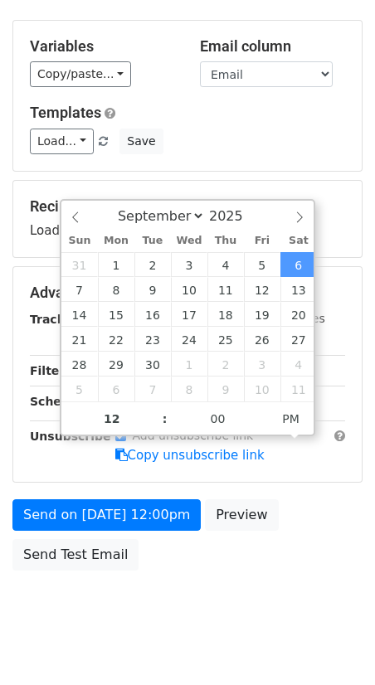
click at [138, 505] on div "Send on [DATE] 12:00pm Preview Send Test Email" at bounding box center [187, 539] width 375 height 80
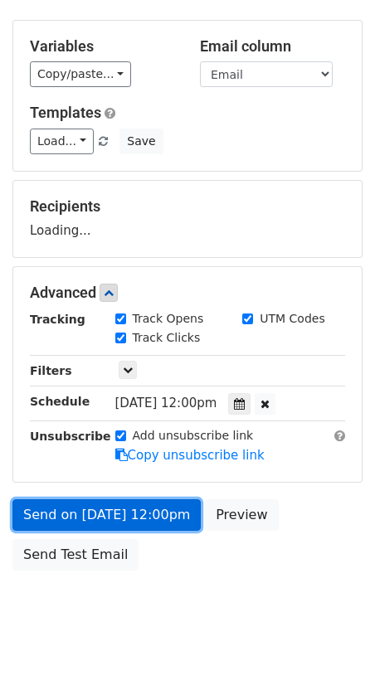
click at [94, 503] on link "Send on [DATE] 12:00pm" at bounding box center [106, 514] width 188 height 31
click at [53, 499] on link "Send on Sep 6 at 12:00pm" at bounding box center [106, 514] width 188 height 31
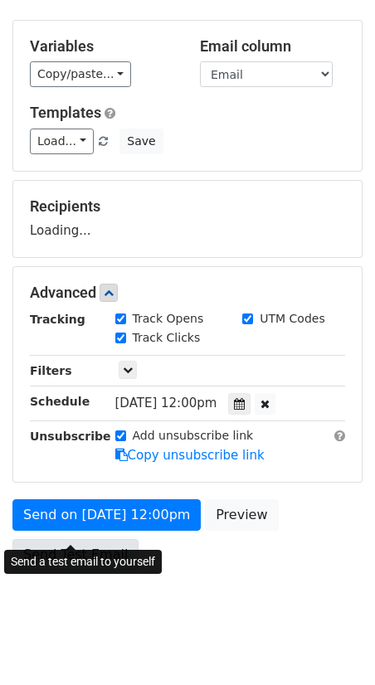
click at [93, 539] on link "Send Test Email" at bounding box center [75, 554] width 126 height 31
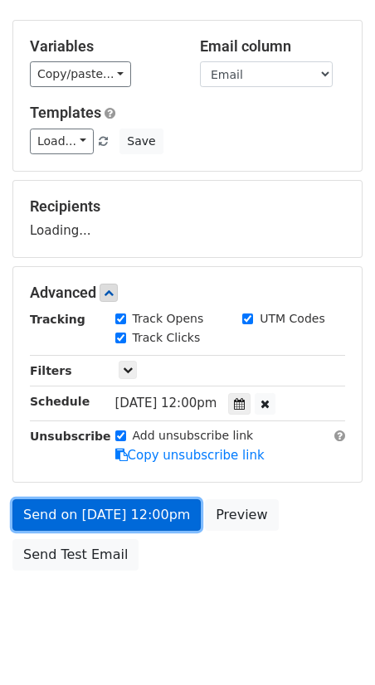
click at [90, 499] on link "Send on Sep 6 at 12:00pm" at bounding box center [106, 514] width 188 height 31
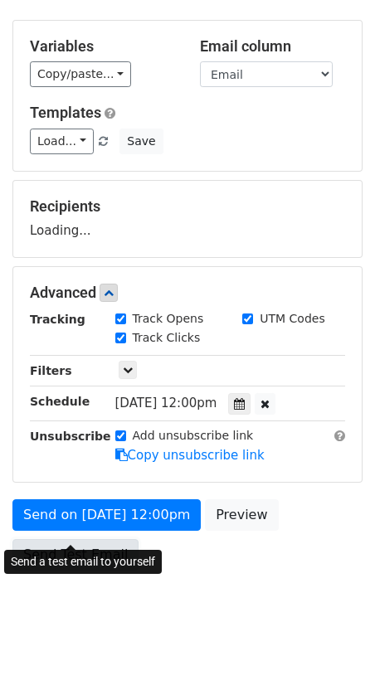
click at [85, 539] on link "Send Test Email" at bounding box center [75, 554] width 126 height 31
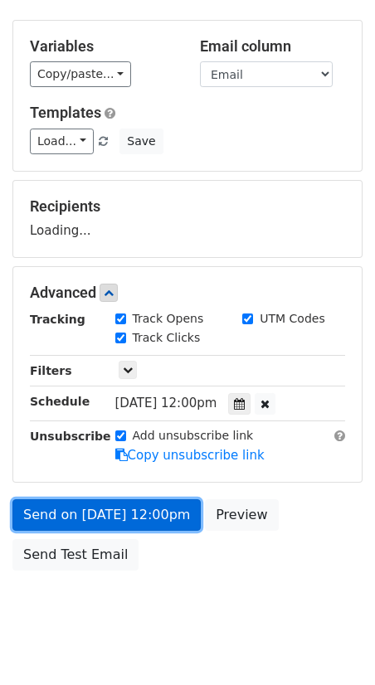
click at [147, 499] on link "Send on Sep 6 at 12:00pm" at bounding box center [106, 514] width 188 height 31
